Goal: Task Accomplishment & Management: Manage account settings

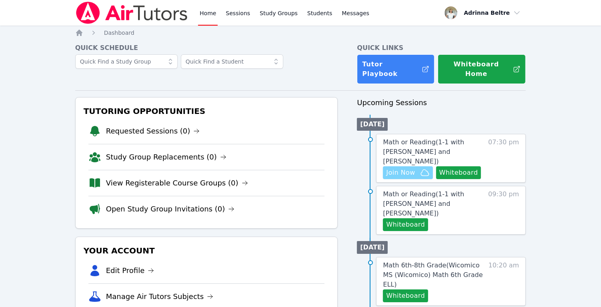
click at [405, 168] on span "Join Now" at bounding box center [400, 173] width 29 height 10
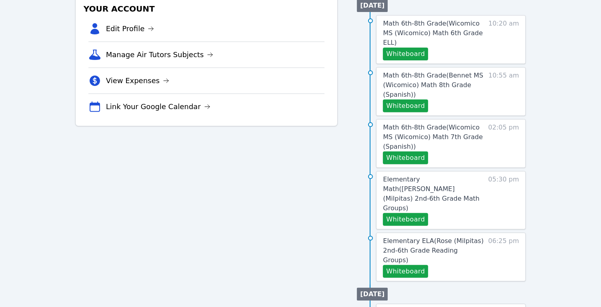
scroll to position [261, 0]
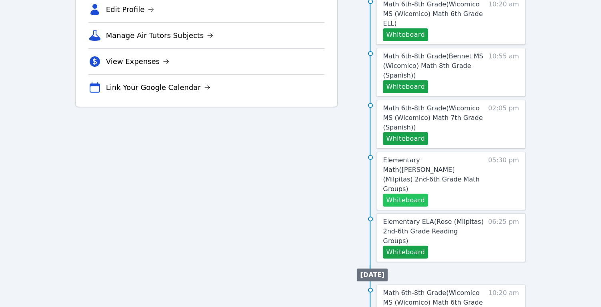
click at [412, 194] on button "Whiteboard" at bounding box center [405, 200] width 45 height 13
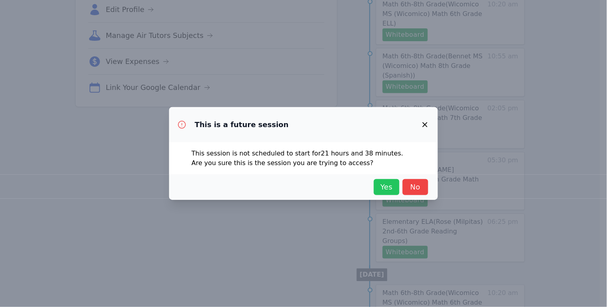
click at [387, 188] on span "Yes" at bounding box center [387, 187] width 18 height 11
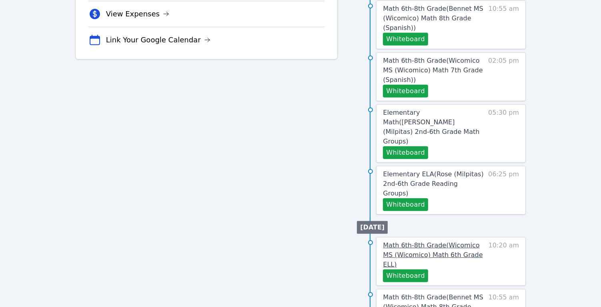
scroll to position [321, 0]
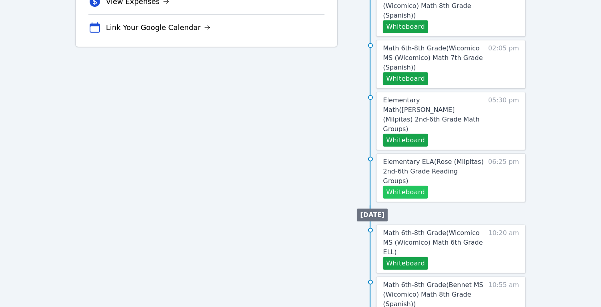
click at [402, 186] on button "Whiteboard" at bounding box center [405, 192] width 45 height 13
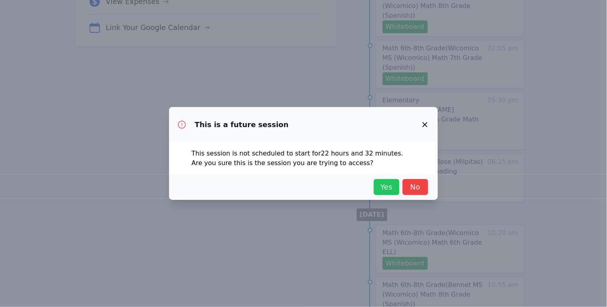
click at [388, 191] on span "Yes" at bounding box center [387, 187] width 18 height 11
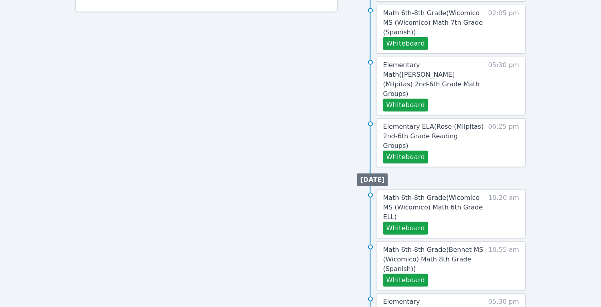
scroll to position [363, 0]
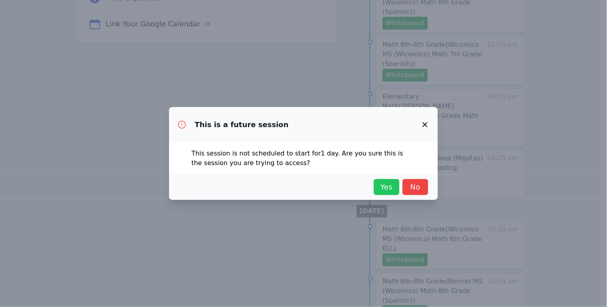
click at [392, 190] on span "Yes" at bounding box center [387, 187] width 18 height 11
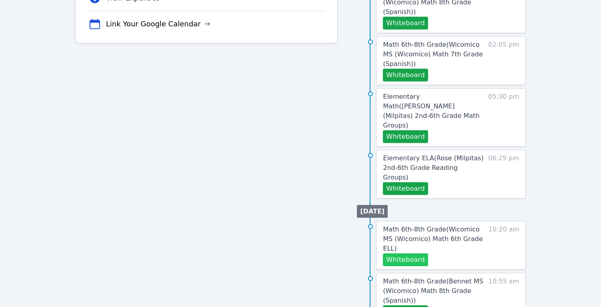
click at [400, 254] on button "Whiteboard" at bounding box center [405, 260] width 45 height 13
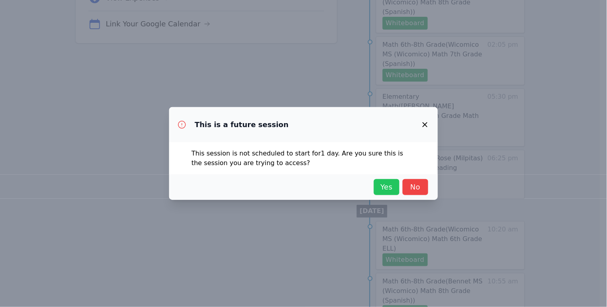
click at [383, 188] on span "Yes" at bounding box center [387, 187] width 18 height 11
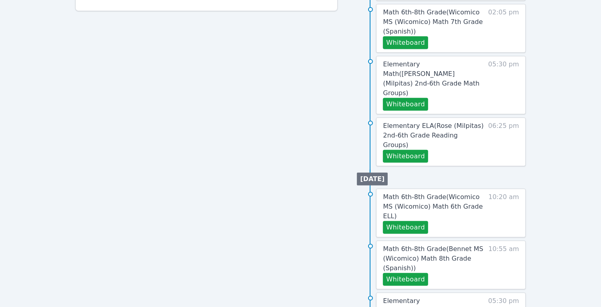
scroll to position [363, 0]
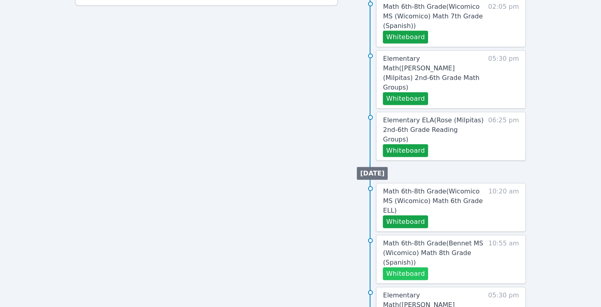
click at [419, 268] on button "Whiteboard" at bounding box center [405, 274] width 45 height 13
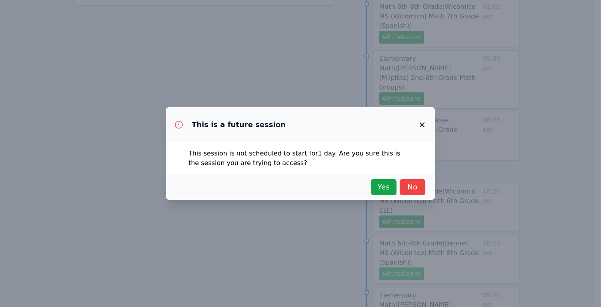
scroll to position [325, 0]
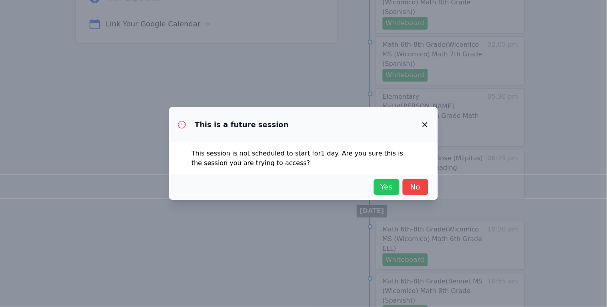
click at [382, 186] on span "Yes" at bounding box center [387, 187] width 18 height 11
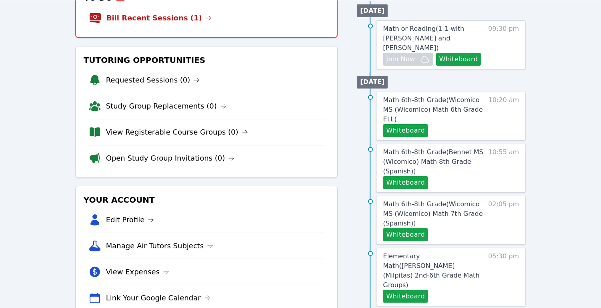
scroll to position [0, 0]
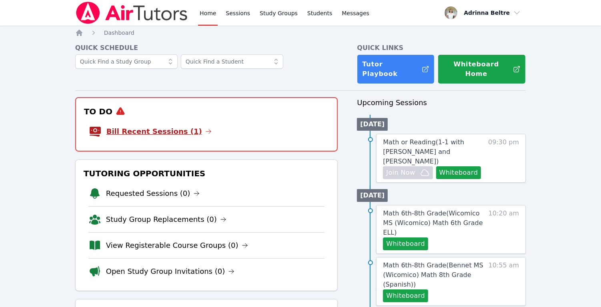
click at [162, 126] on link "Bill Recent Sessions (1)" at bounding box center [158, 131] width 105 height 11
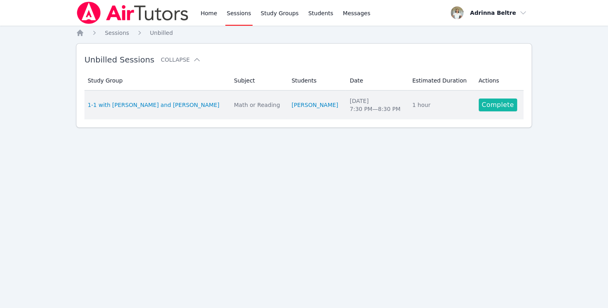
click at [500, 106] on link "Complete" at bounding box center [497, 104] width 38 height 13
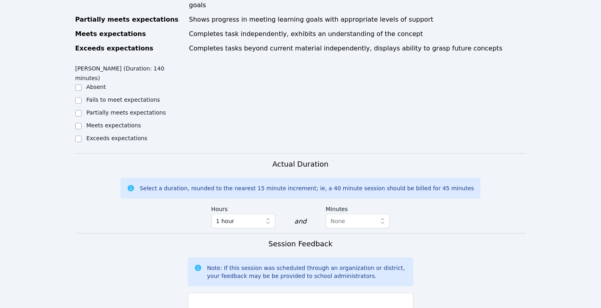
scroll to position [478, 0]
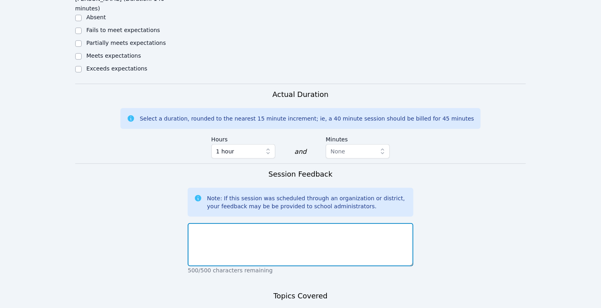
click at [327, 223] on textarea at bounding box center [300, 244] width 225 height 43
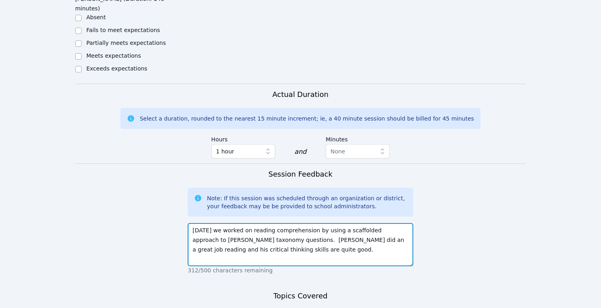
click at [266, 223] on textarea "[DATE] we worked on reading comprehension by using a scaffolded approach to [PE…" at bounding box center [300, 244] width 225 height 43
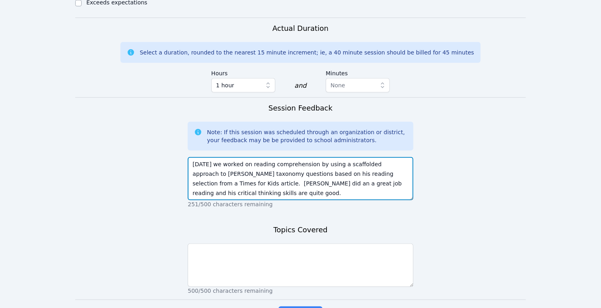
scroll to position [548, 0]
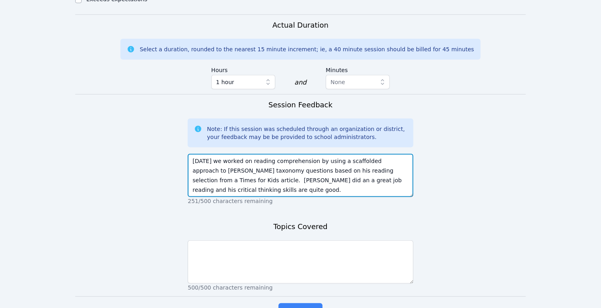
type textarea "[DATE] we worked on reading comprehension by using a scaffolded approach to [PE…"
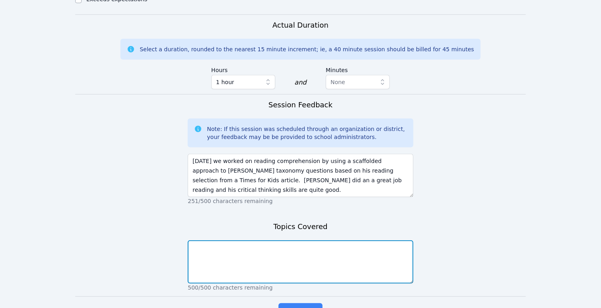
click at [342, 240] on textarea at bounding box center [300, 261] width 225 height 43
type textarea "reading aloud, [PERSON_NAME] taxonomy questions."
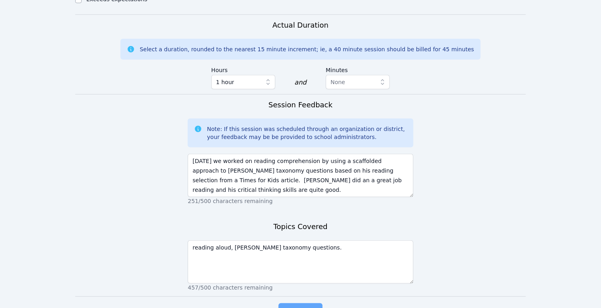
click at [292, 305] on span "Complete" at bounding box center [300, 310] width 36 height 11
click at [312, 303] on button "Complete" at bounding box center [300, 311] width 44 height 16
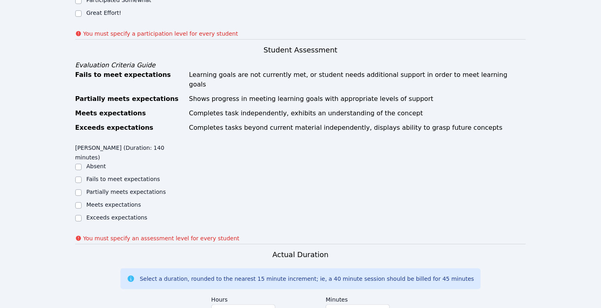
scroll to position [236, 0]
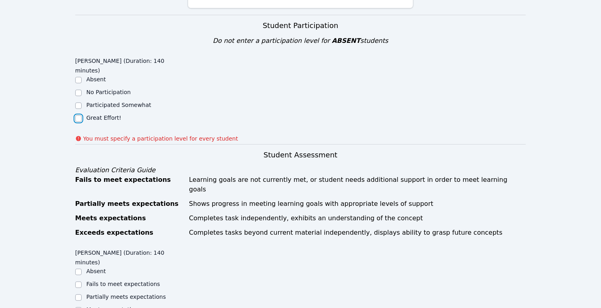
click at [78, 115] on input "Great Effort!" at bounding box center [78, 118] width 6 height 6
checkbox input "true"
click at [80, 307] on input "Meets expectations" at bounding box center [78, 310] width 6 height 6
checkbox input "true"
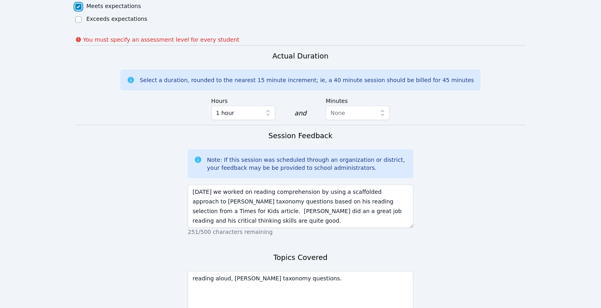
scroll to position [570, 0]
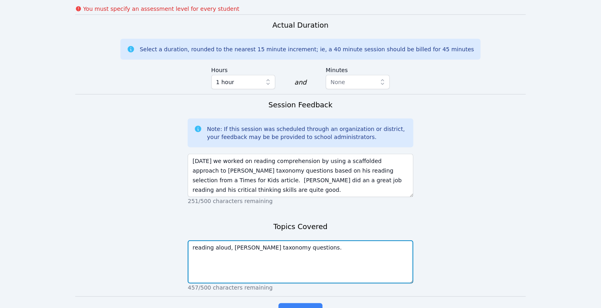
click at [314, 240] on textarea "reading aloud, [PERSON_NAME] taxonomy questions." at bounding box center [300, 261] width 225 height 43
type textarea "reading aloud, [PERSON_NAME] taxonomy questions, punctuation, capitalization, u…"
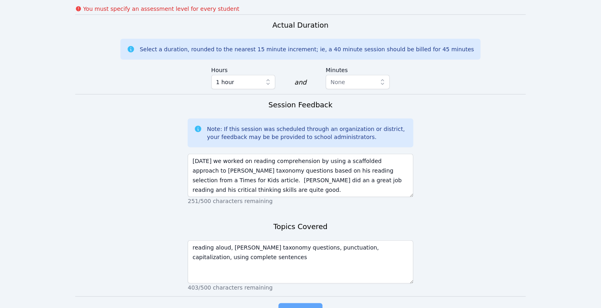
click at [318, 303] on button "Complete" at bounding box center [300, 311] width 44 height 16
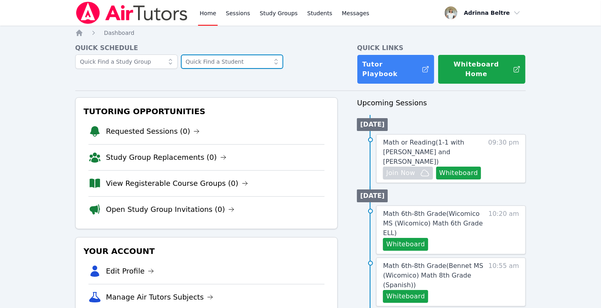
click at [233, 63] on input "text" at bounding box center [232, 61] width 102 height 14
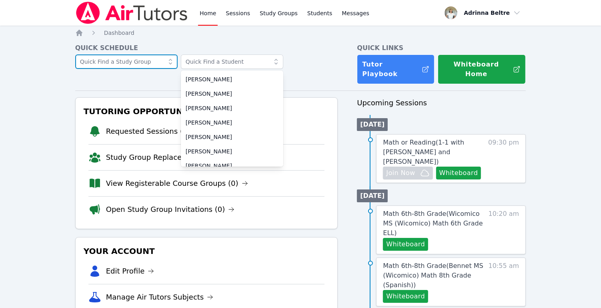
click at [147, 61] on input "text" at bounding box center [126, 61] width 102 height 14
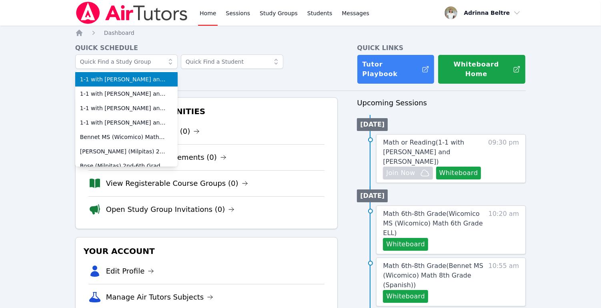
click at [153, 82] on span "1-1 with [PERSON_NAME] and [PERSON_NAME]" at bounding box center [126, 79] width 93 height 8
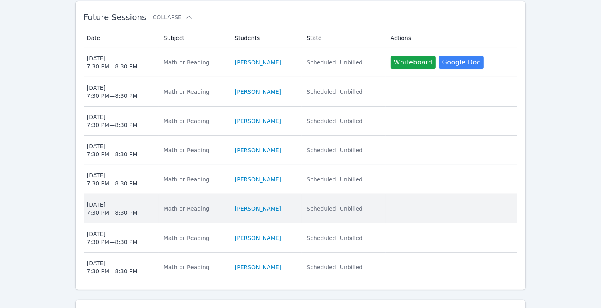
scroll to position [240, 0]
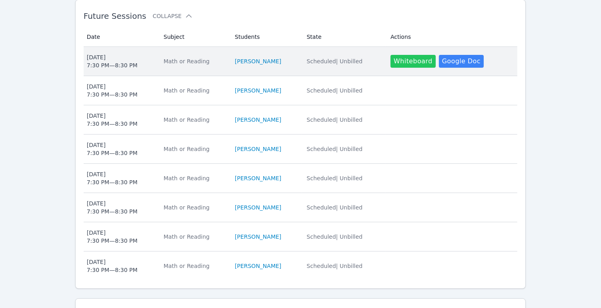
click at [396, 55] on button "Whiteboard" at bounding box center [412, 61] width 45 height 13
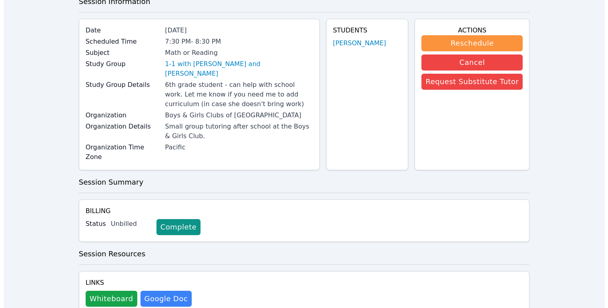
scroll to position [54, 0]
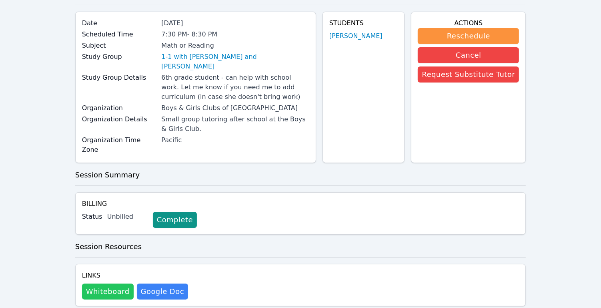
click at [100, 283] on button "Whiteboard" at bounding box center [108, 291] width 52 height 16
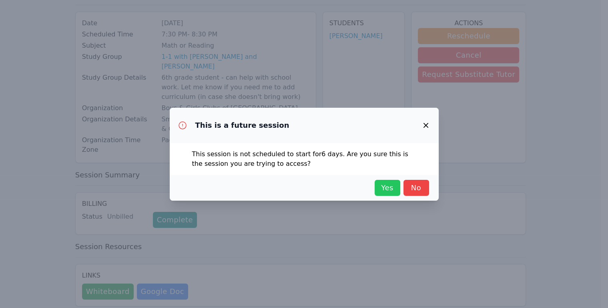
click at [394, 187] on span "Yes" at bounding box center [387, 187] width 18 height 11
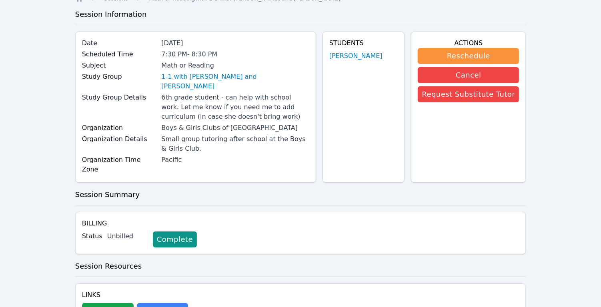
scroll to position [0, 0]
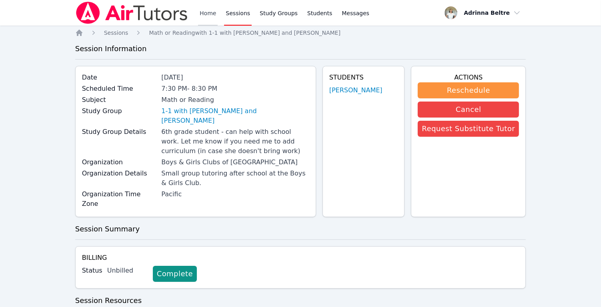
click at [204, 11] on link "Home" at bounding box center [208, 13] width 20 height 26
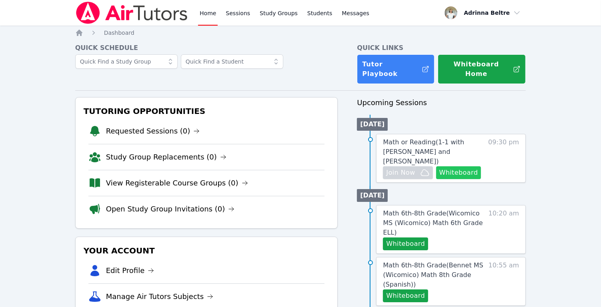
click at [458, 166] on button "Whiteboard" at bounding box center [458, 172] width 45 height 13
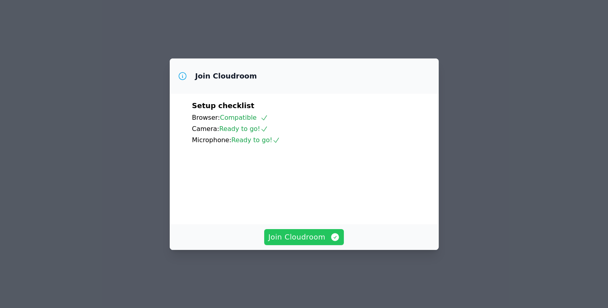
click at [312, 242] on span "Join Cloudroom" at bounding box center [304, 236] width 72 height 11
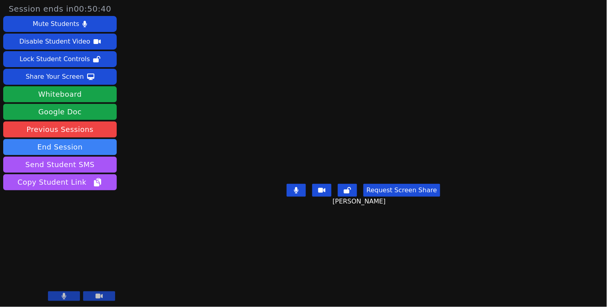
click at [106, 296] on button at bounding box center [99, 297] width 32 height 10
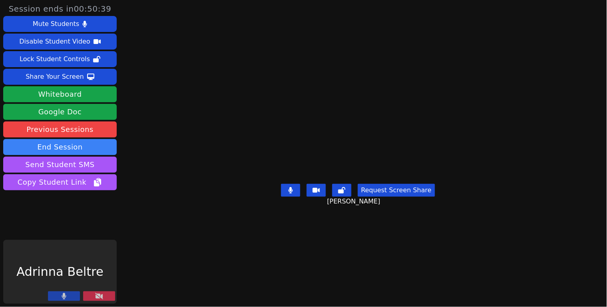
click at [107, 296] on button at bounding box center [99, 297] width 32 height 10
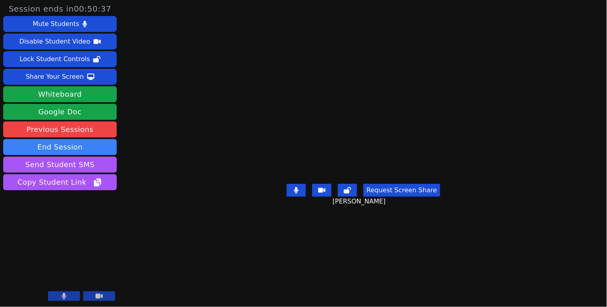
click at [69, 296] on button at bounding box center [64, 297] width 32 height 10
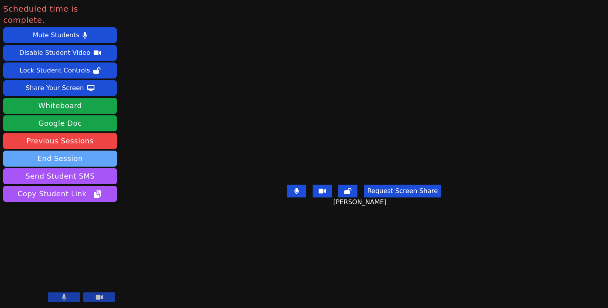
click at [69, 150] on button "End Session" at bounding box center [60, 158] width 114 height 16
